Goal: Understand process/instructions: Learn how to perform a task or action

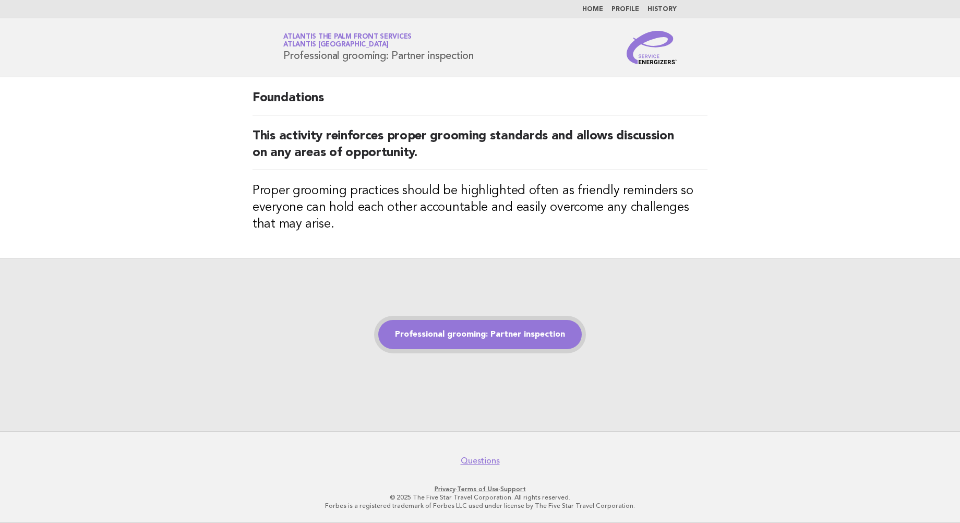
click at [497, 335] on link "Professional grooming: Partner inspection" at bounding box center [479, 334] width 203 height 29
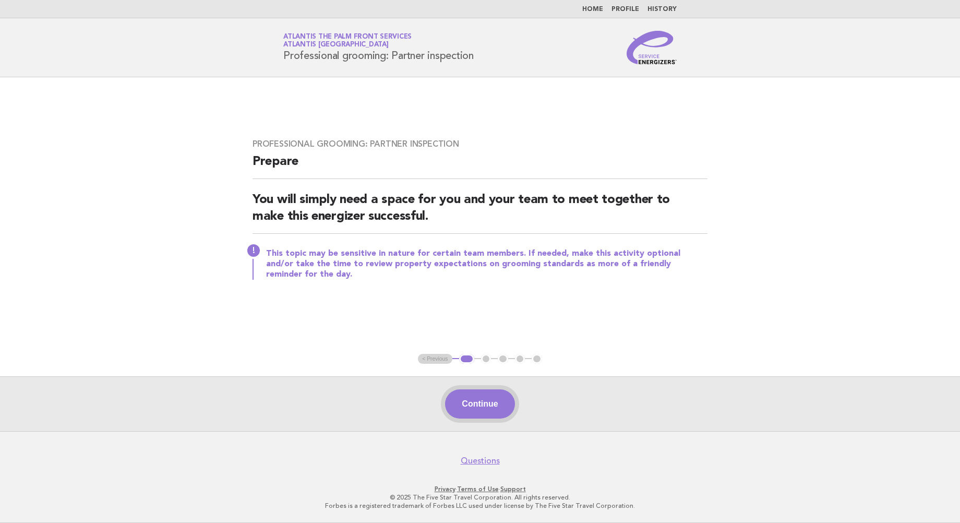
click at [492, 410] on button "Continue" at bounding box center [479, 403] width 69 height 29
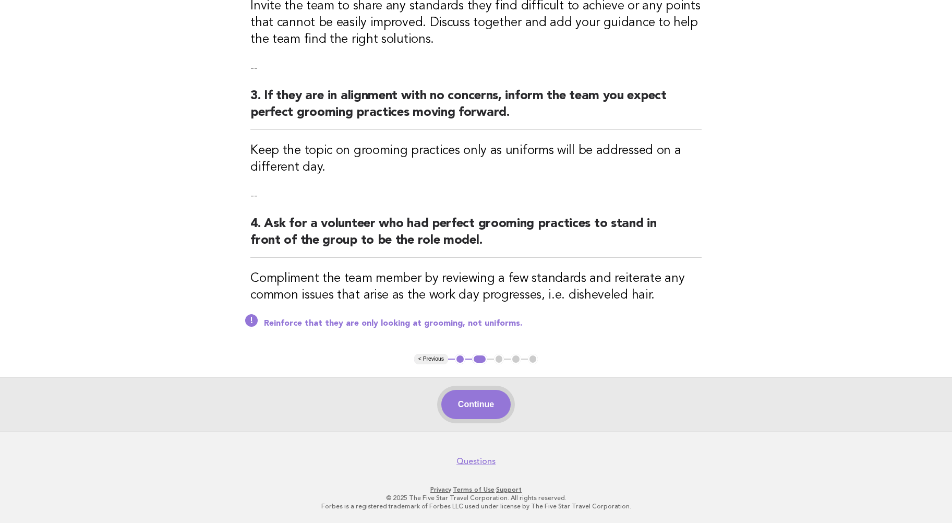
click at [467, 410] on button "Continue" at bounding box center [475, 404] width 69 height 29
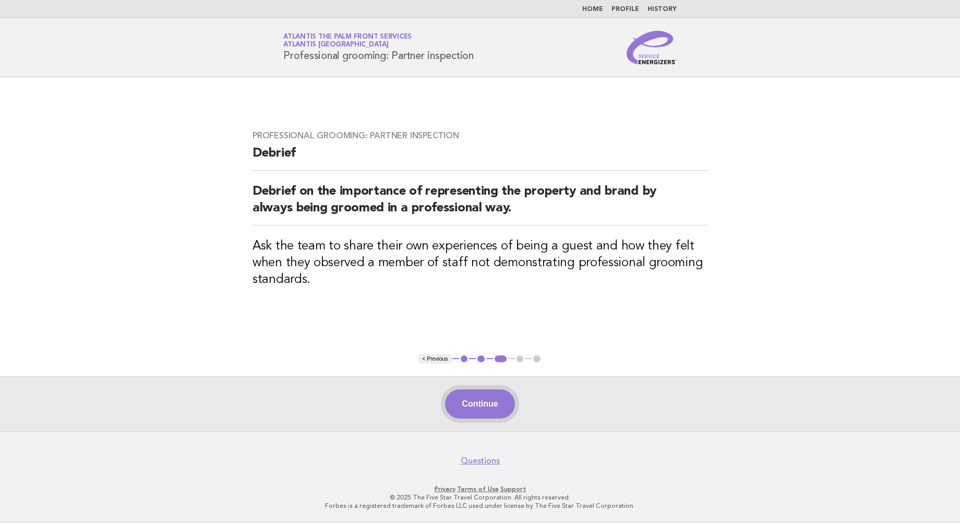
click at [485, 407] on button "Continue" at bounding box center [479, 403] width 69 height 29
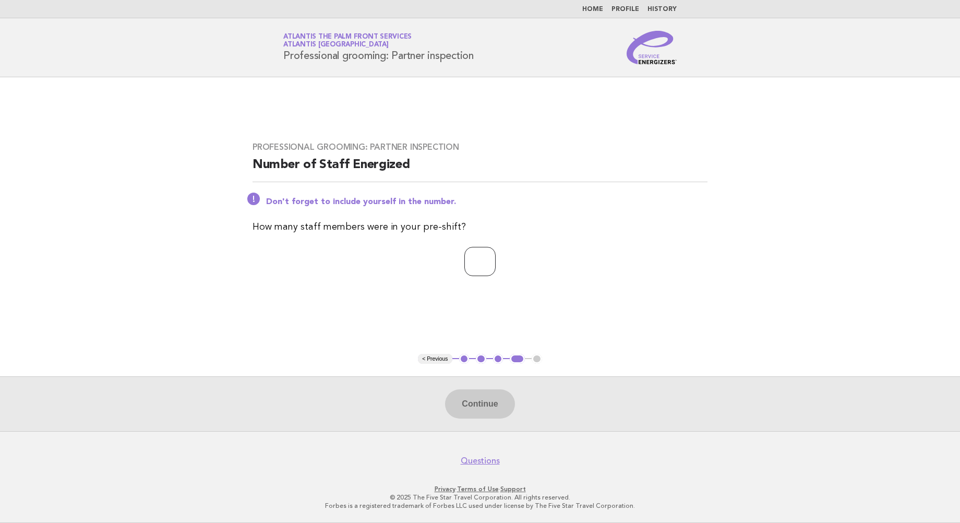
click at [466, 253] on input "number" at bounding box center [479, 261] width 31 height 29
type input "*"
click at [477, 406] on button "Continue" at bounding box center [479, 403] width 69 height 29
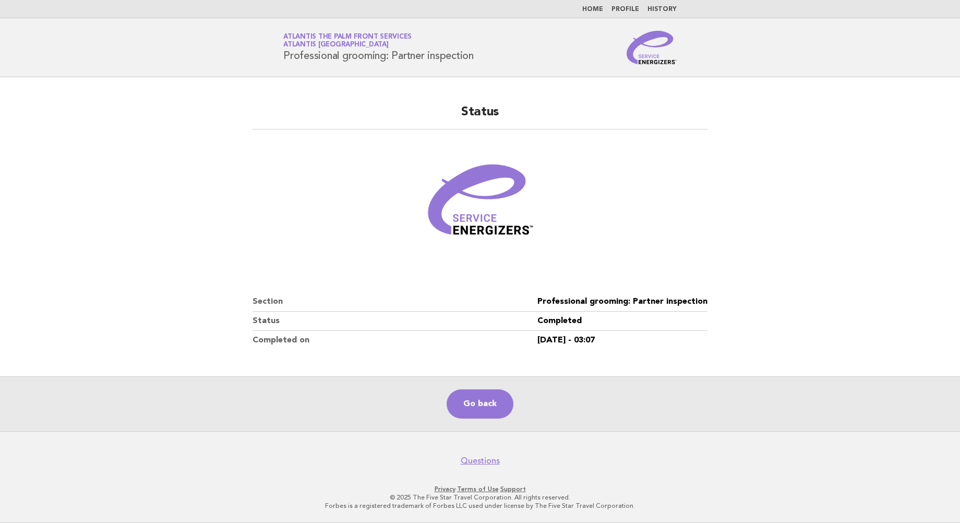
click at [104, 137] on main "Status Section Professional grooming: Partner inspection Status Completed Compl…" at bounding box center [480, 254] width 960 height 354
